Goal: Task Accomplishment & Management: Use online tool/utility

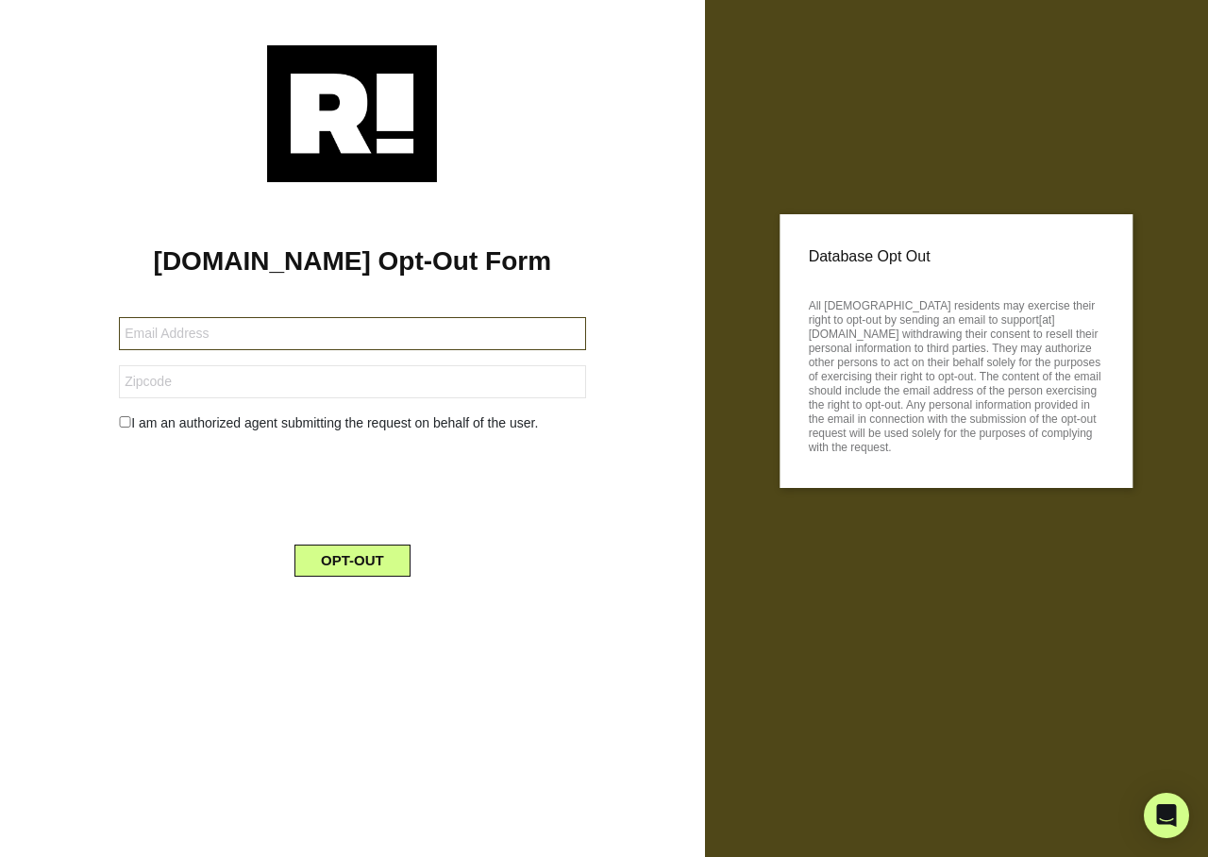
type input "denniswoodin5851@gmail.co"
type input "74011"
type input "[EMAIL_ADDRESS][DOMAIN_NAME]"
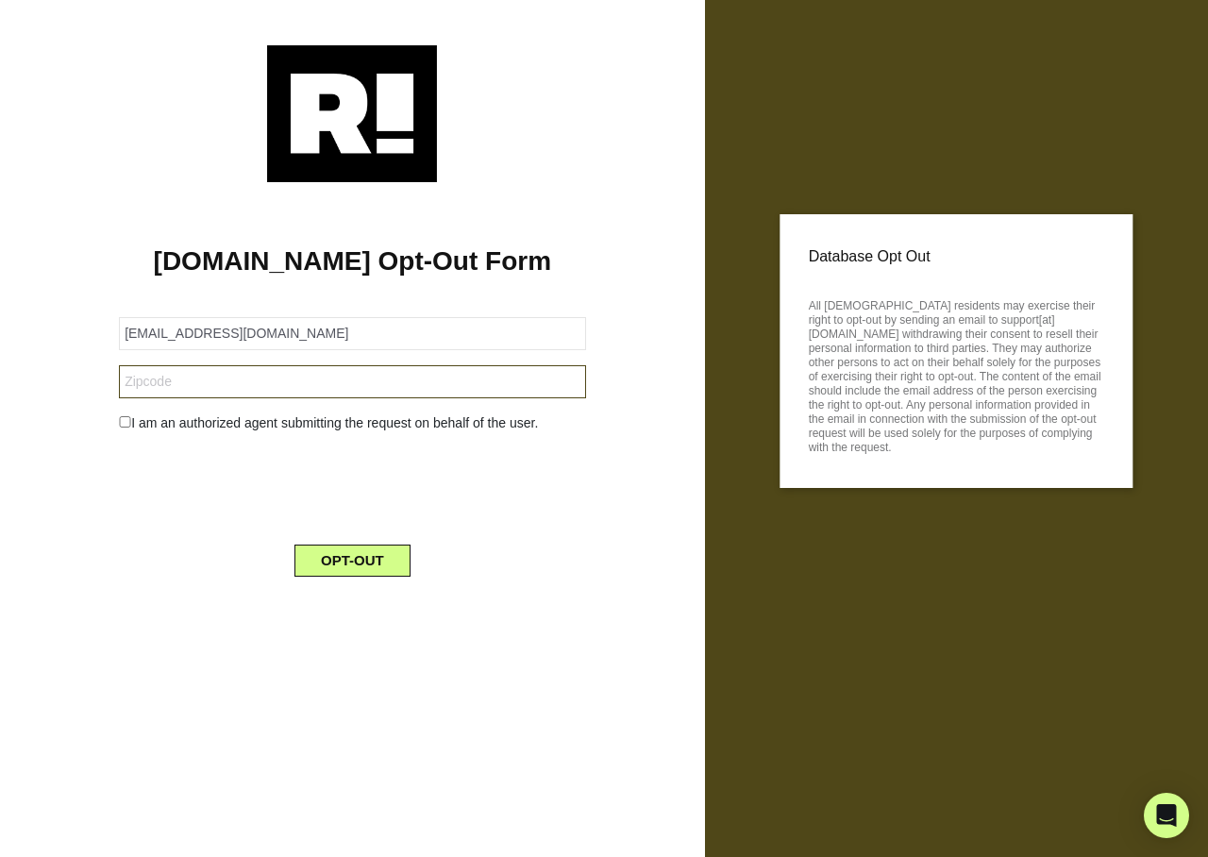
type input "78732"
